Goal: Transaction & Acquisition: Purchase product/service

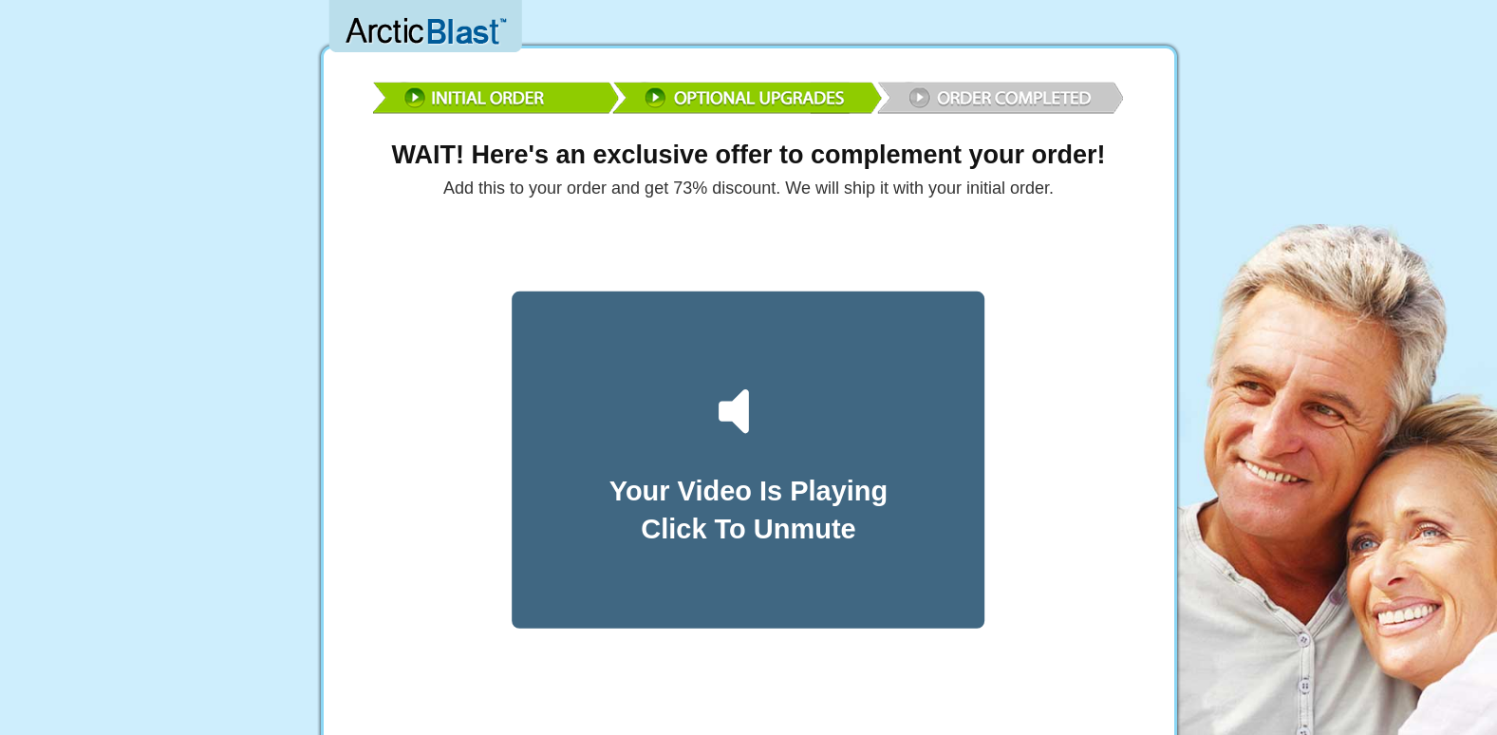
click at [729, 93] on img at bounding box center [748, 94] width 759 height 55
click at [945, 97] on img at bounding box center [748, 94] width 759 height 55
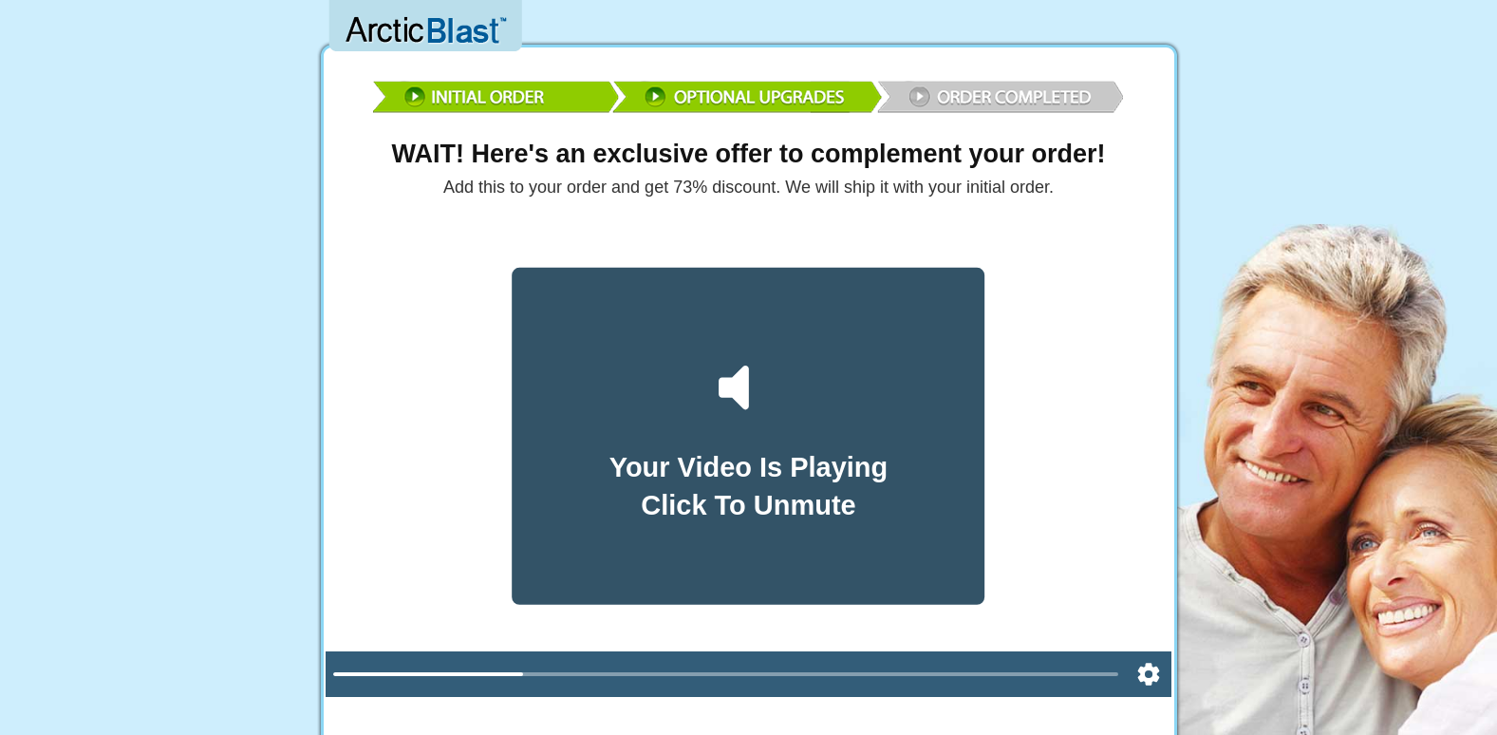
scroll to position [95, 0]
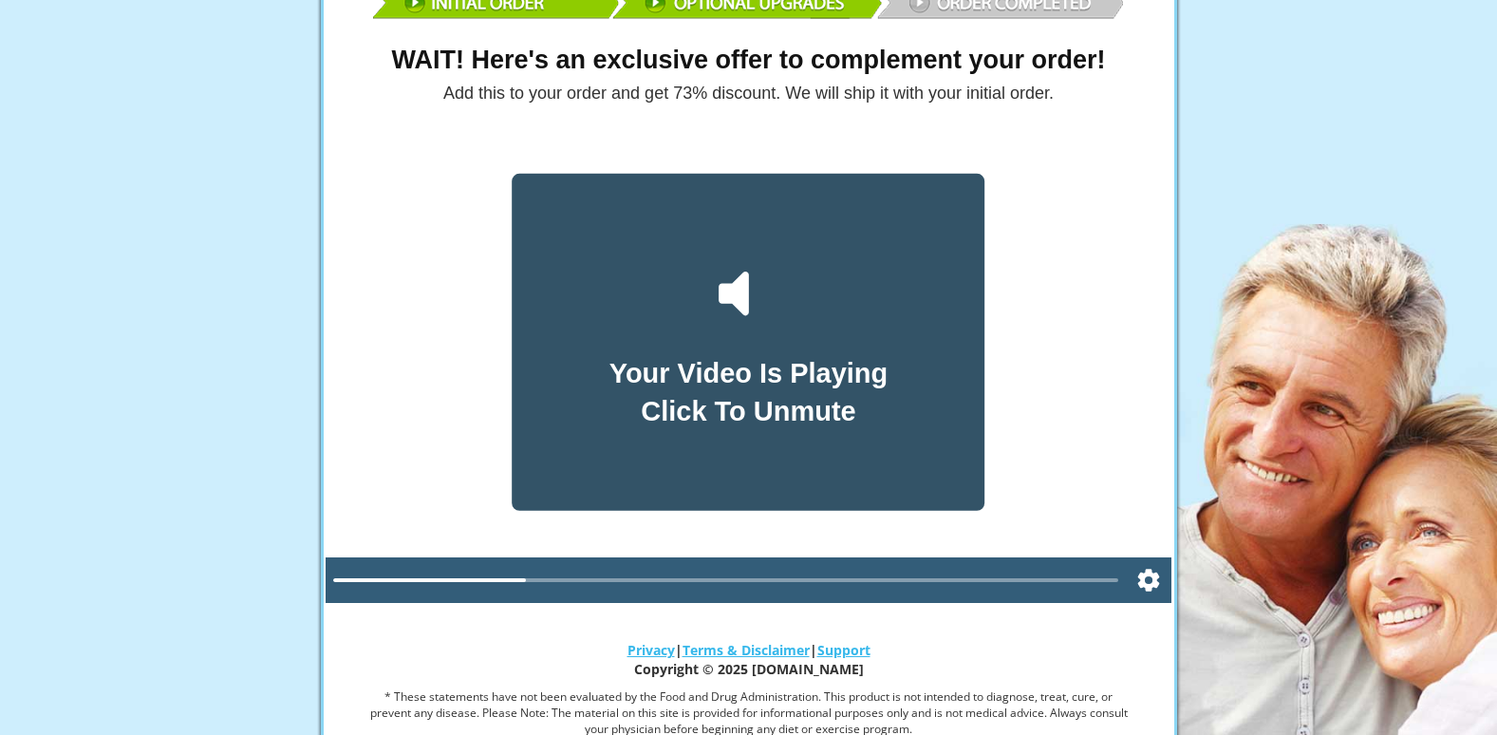
click at [687, 458] on div "Your Video Is Playing Click To Unmute" at bounding box center [749, 342] width 473 height 336
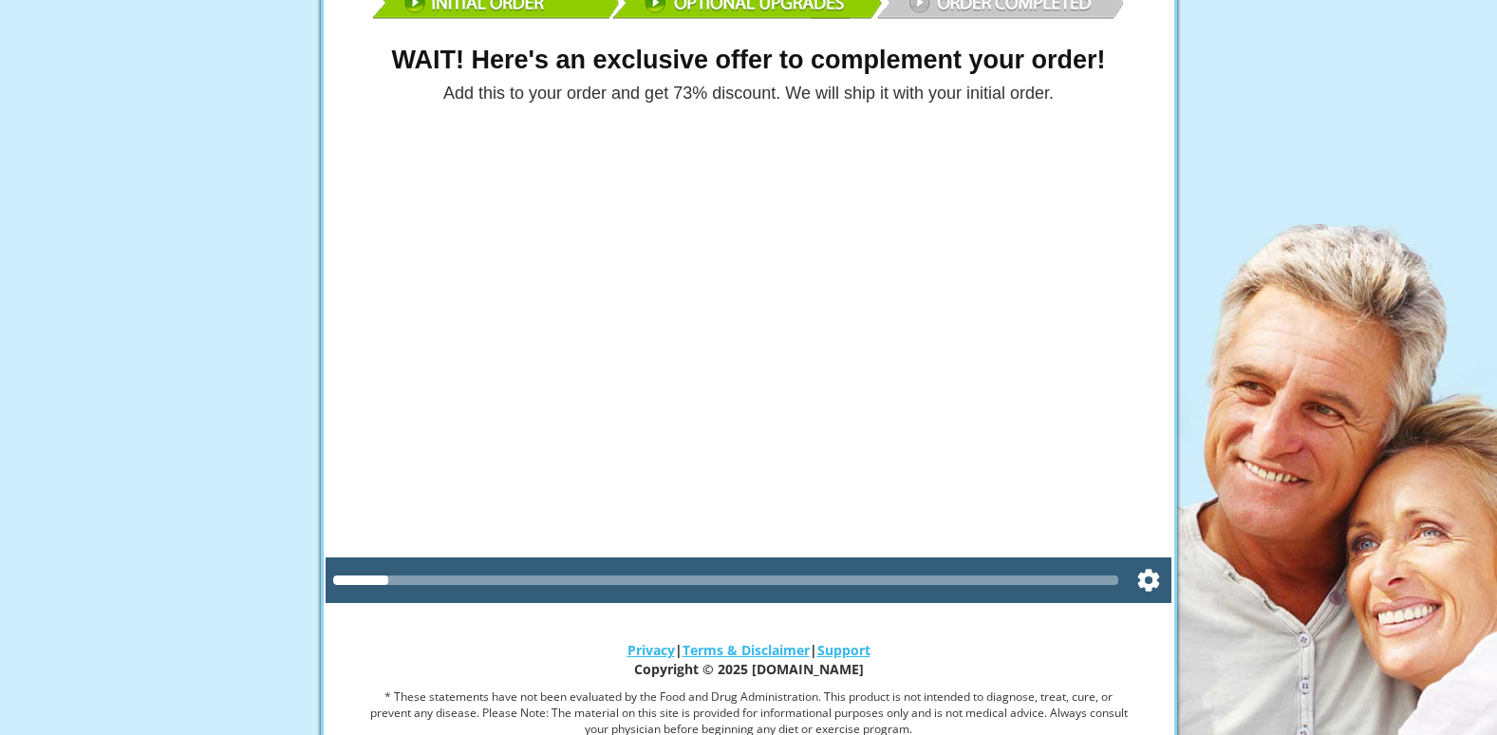
drag, startPoint x: 364, startPoint y: 580, endPoint x: 1002, endPoint y: 637, distance: 641.3
click at [1002, 638] on div "WAIT! Here's an exclusive offer to complement your order! Add this to your orde…" at bounding box center [749, 368] width 864 height 813
click at [1114, 576] on div at bounding box center [726, 579] width 786 height 9
click at [1112, 575] on div at bounding box center [726, 579] width 786 height 9
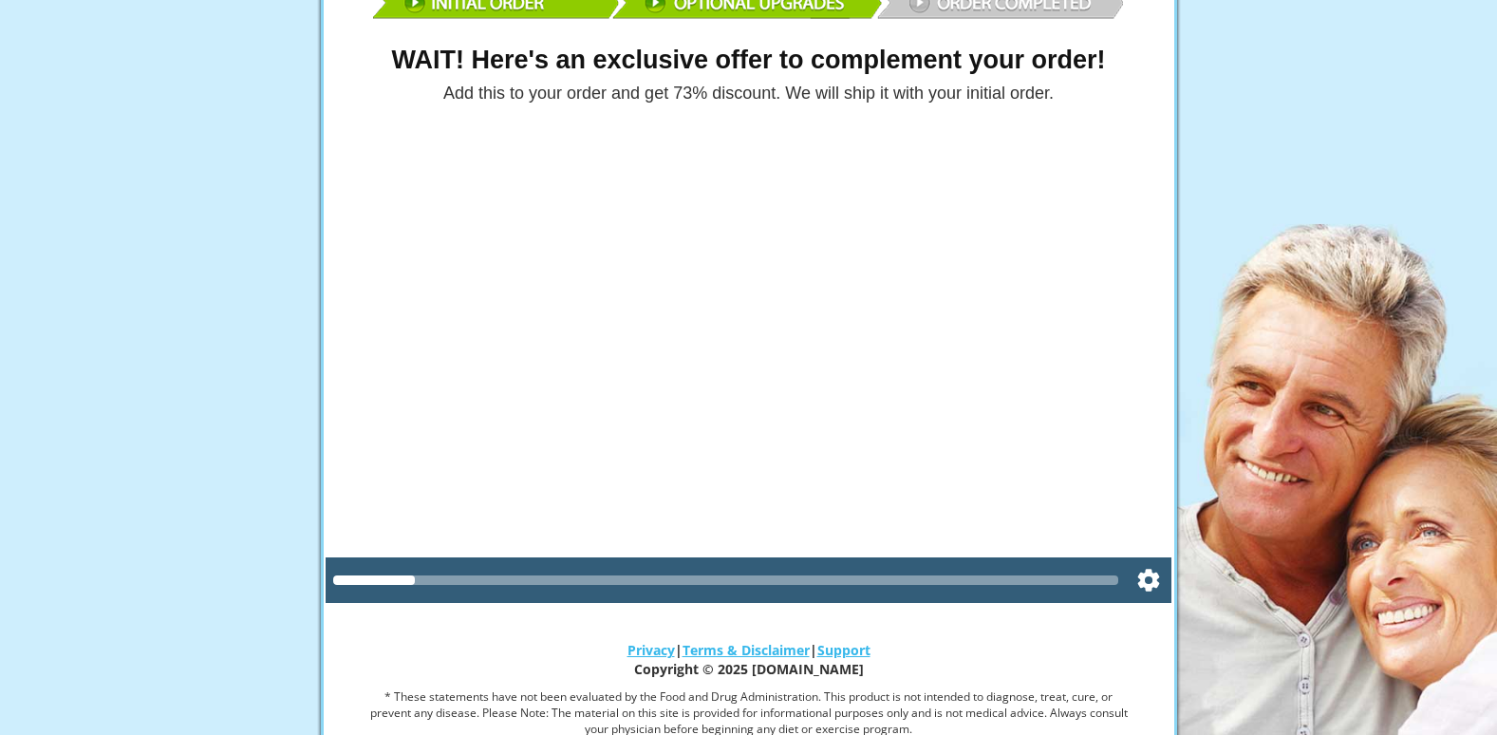
click at [1112, 575] on div at bounding box center [726, 579] width 786 height 9
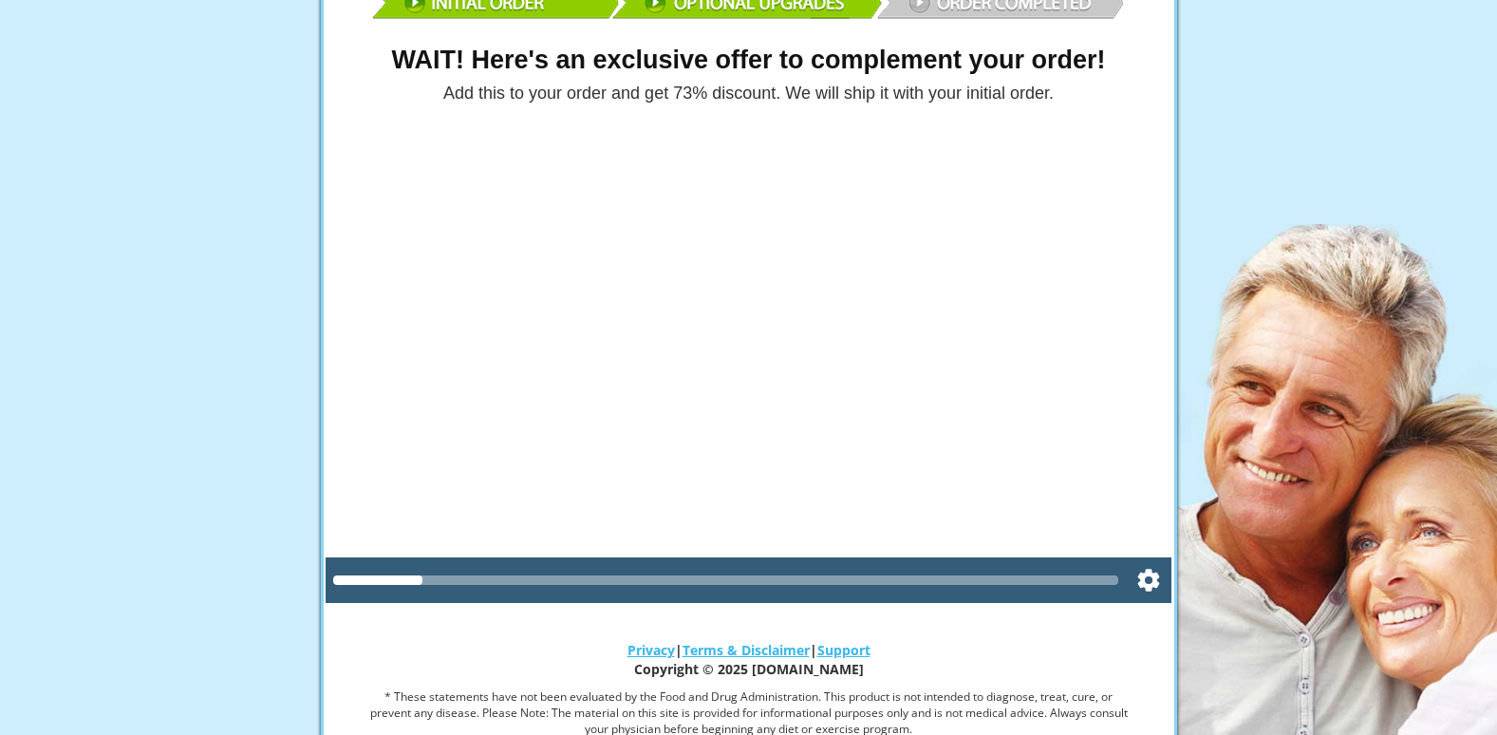
click at [1112, 575] on div at bounding box center [726, 579] width 786 height 9
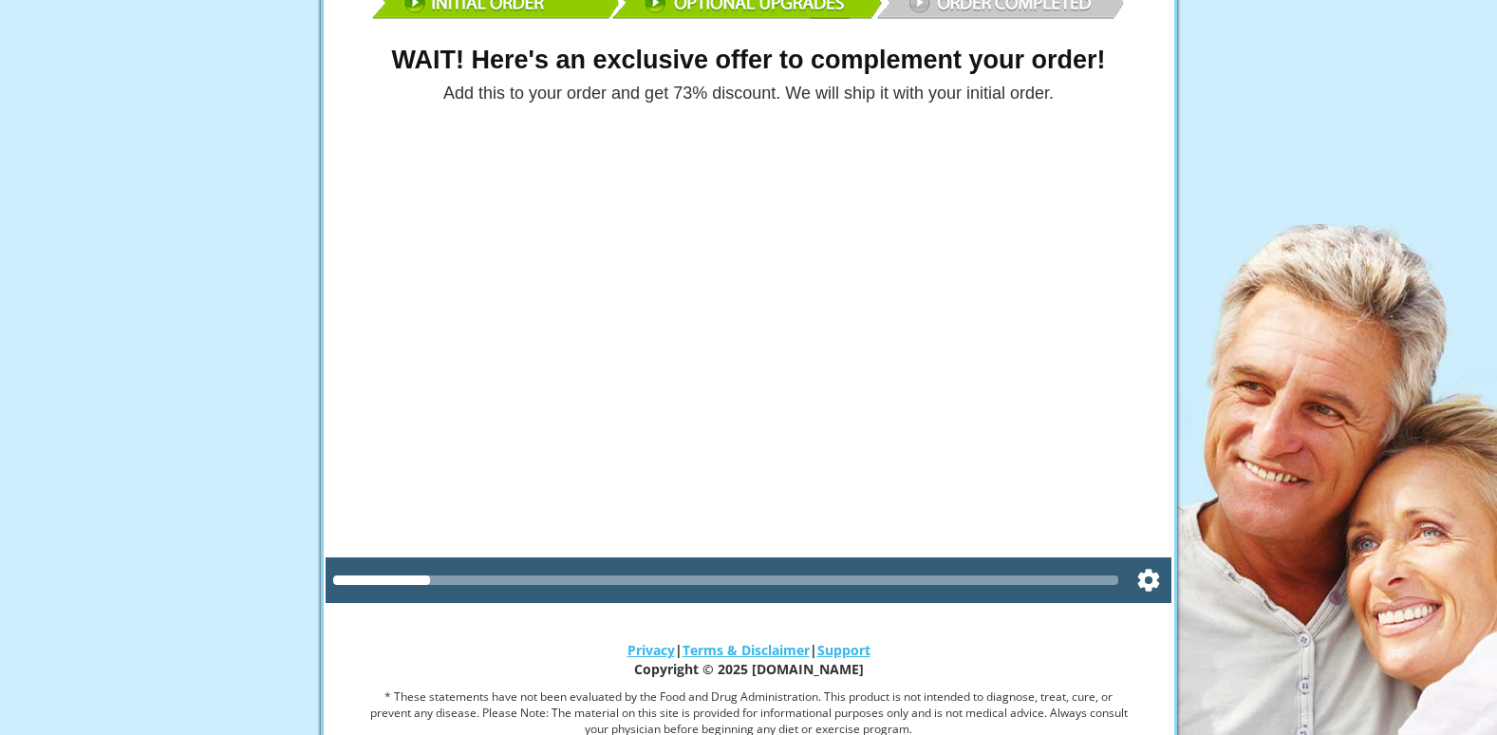
click at [1112, 575] on div at bounding box center [726, 579] width 786 height 9
click at [1111, 574] on div at bounding box center [726, 579] width 786 height 15
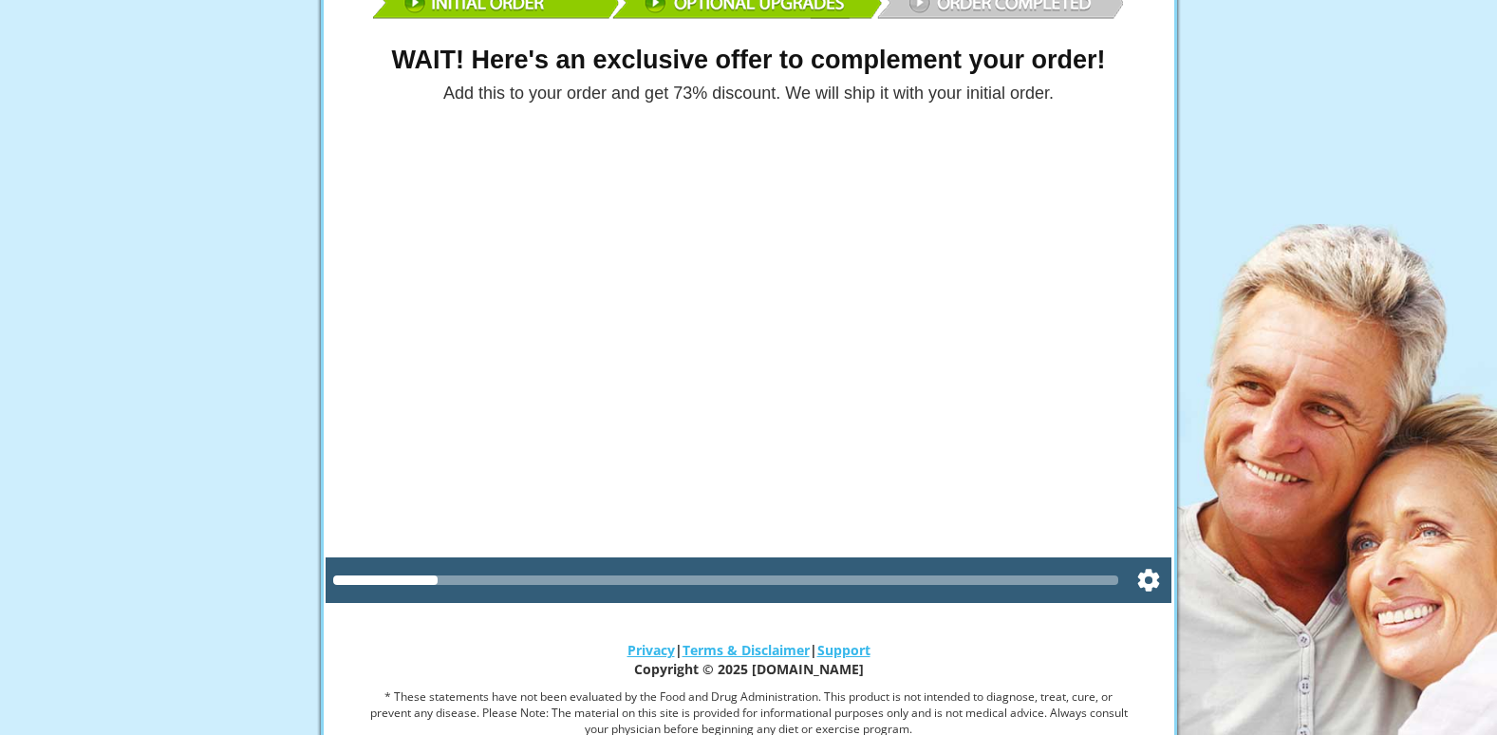
click at [1111, 574] on div at bounding box center [726, 579] width 786 height 15
click at [1110, 573] on div at bounding box center [726, 579] width 786 height 15
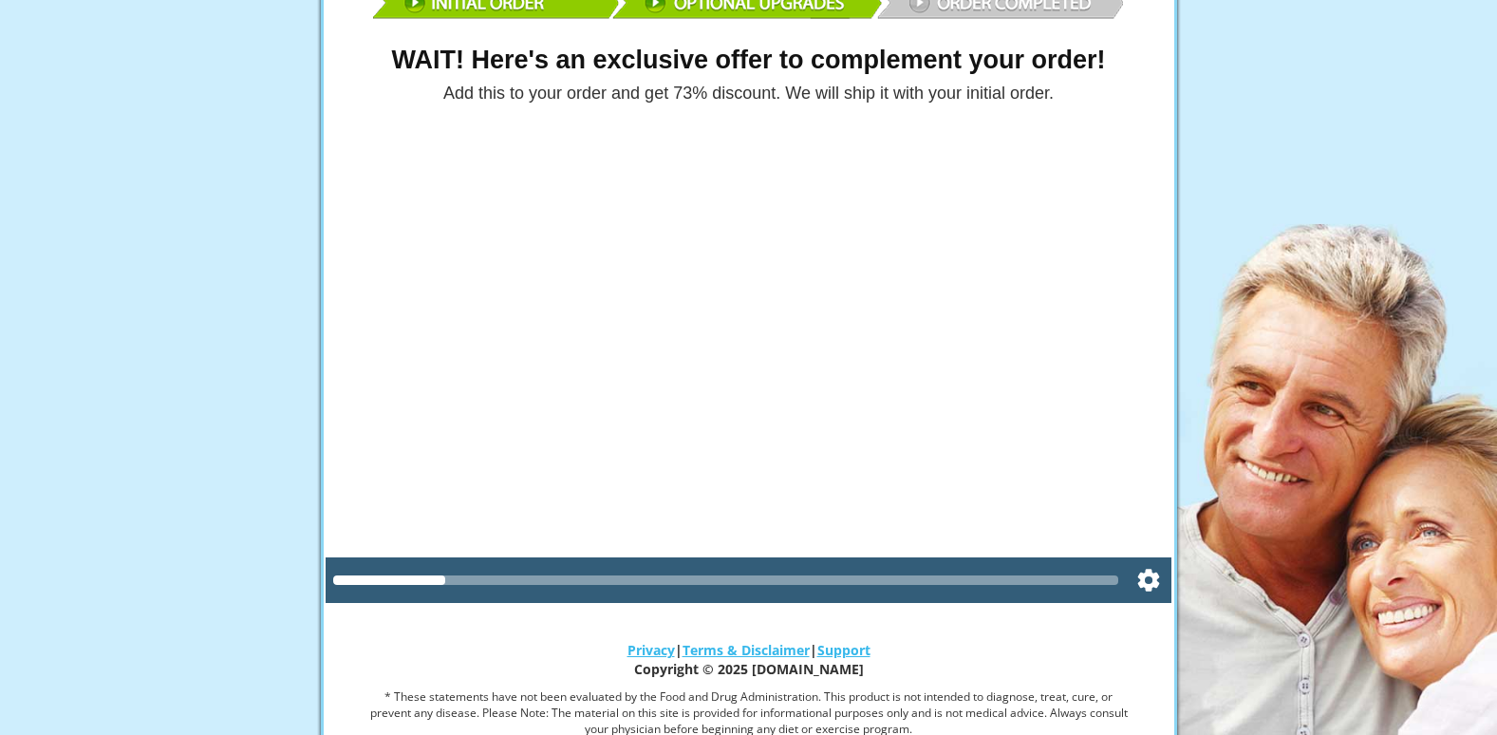
click at [1110, 573] on div at bounding box center [726, 579] width 786 height 15
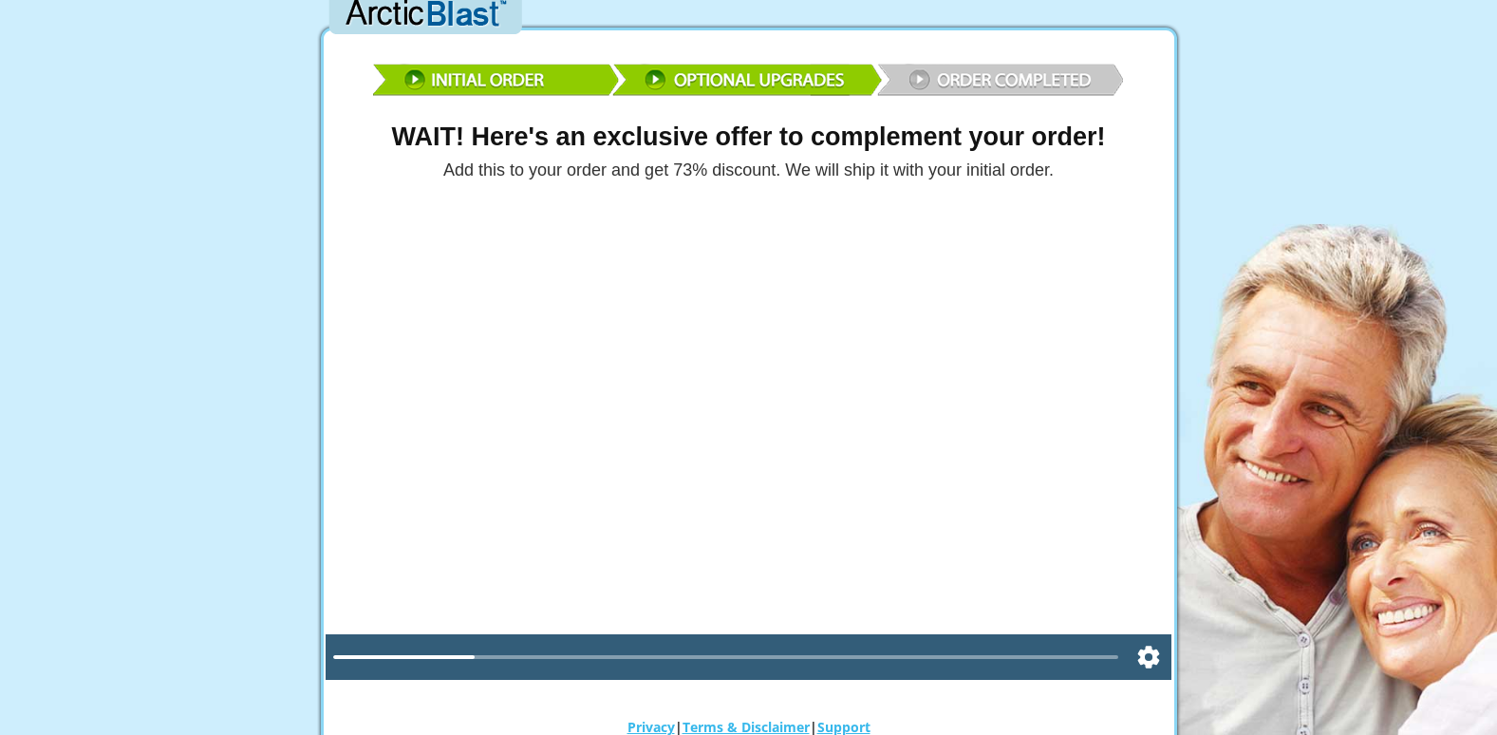
scroll to position [0, 0]
